Goal: Navigation & Orientation: Find specific page/section

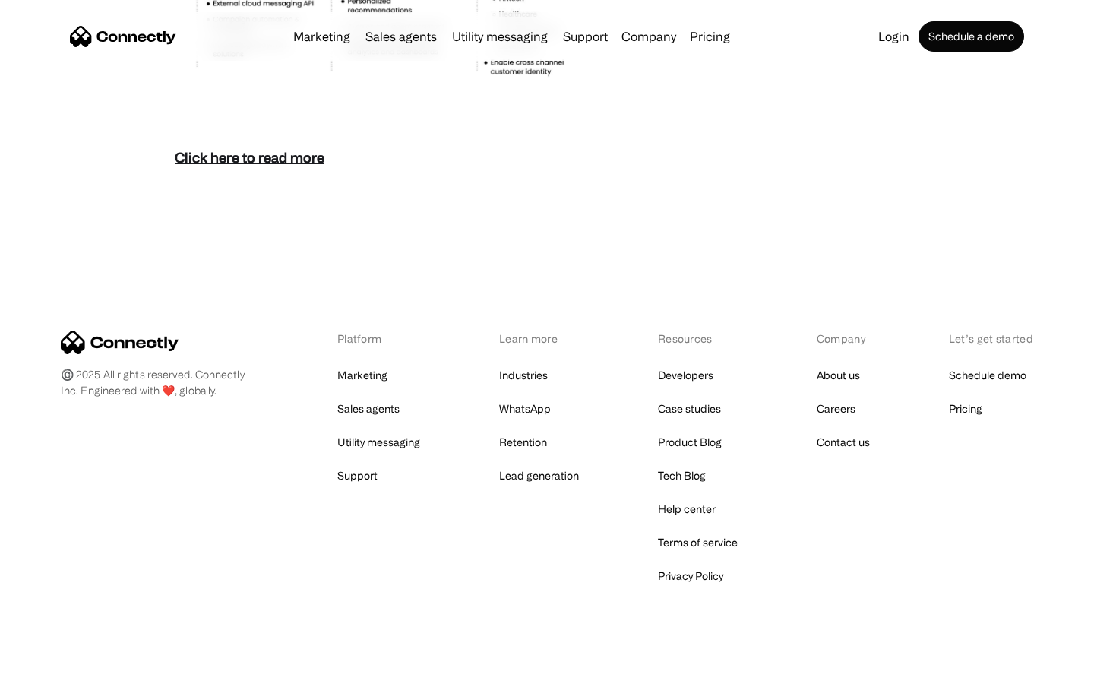
scroll to position [6589, 0]
